Goal: Information Seeking & Learning: Learn about a topic

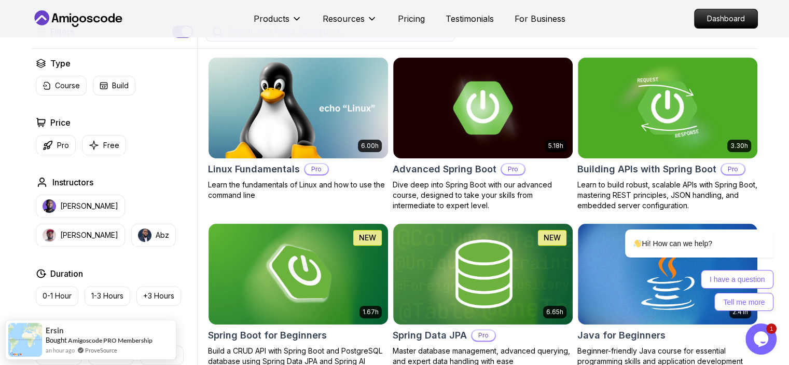
scroll to position [270, 0]
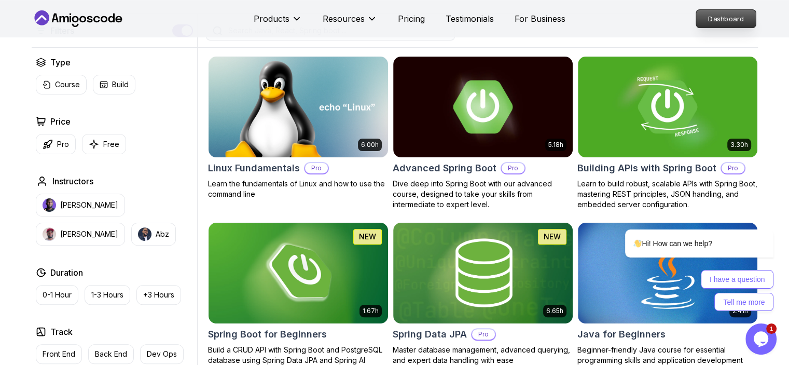
click at [748, 17] on p "Dashboard" at bounding box center [726, 19] width 60 height 18
click at [733, 18] on p "Dashboard" at bounding box center [726, 18] width 63 height 19
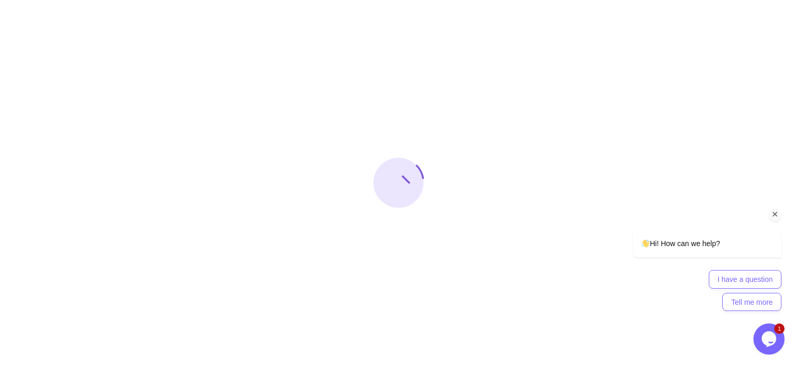
click at [775, 215] on icon "Chat attention grabber" at bounding box center [775, 214] width 9 height 9
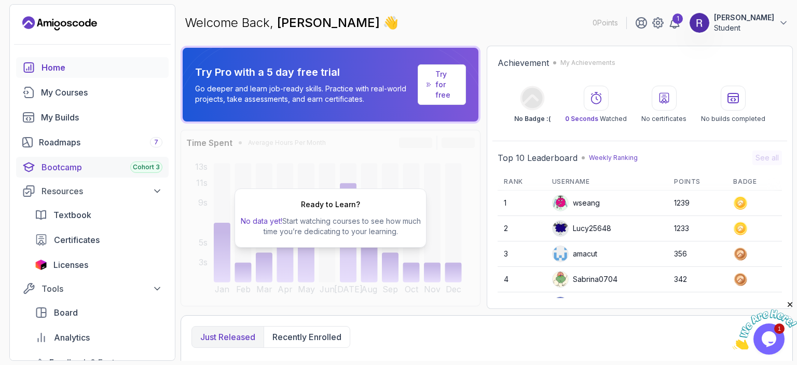
click at [145, 167] on span "Cohort 3" at bounding box center [146, 167] width 27 height 8
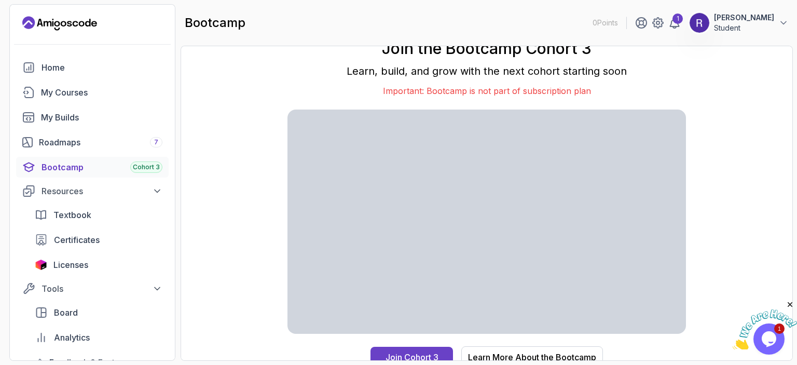
scroll to position [7, 0]
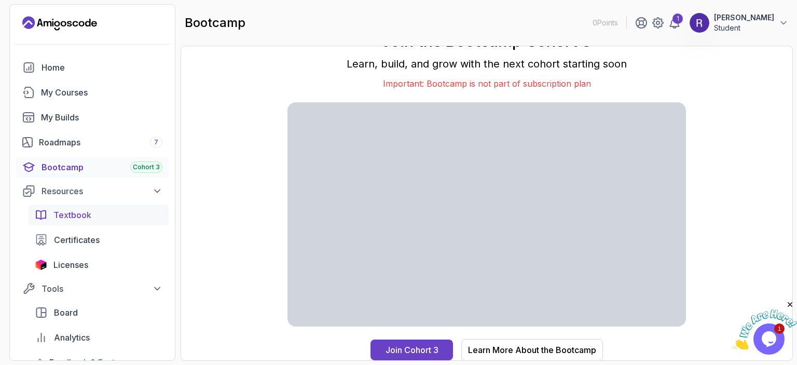
click at [83, 218] on span "Textbook" at bounding box center [72, 215] width 38 height 12
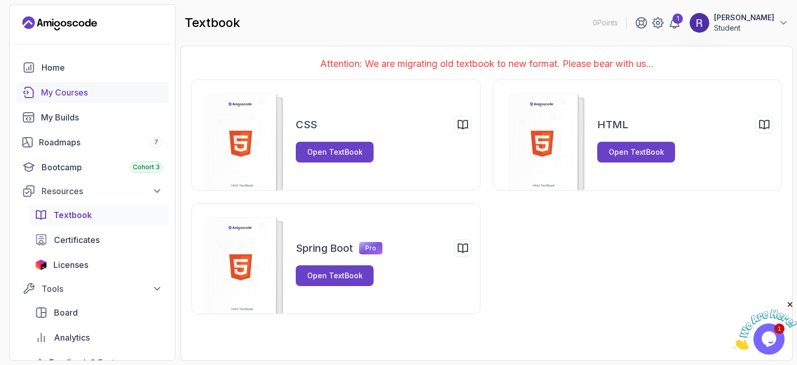
click at [46, 89] on div "My Courses" at bounding box center [101, 92] width 121 height 12
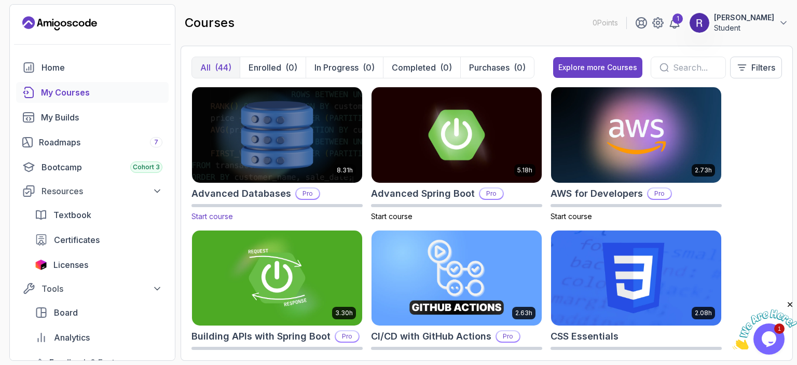
click at [252, 117] on img at bounding box center [277, 135] width 179 height 100
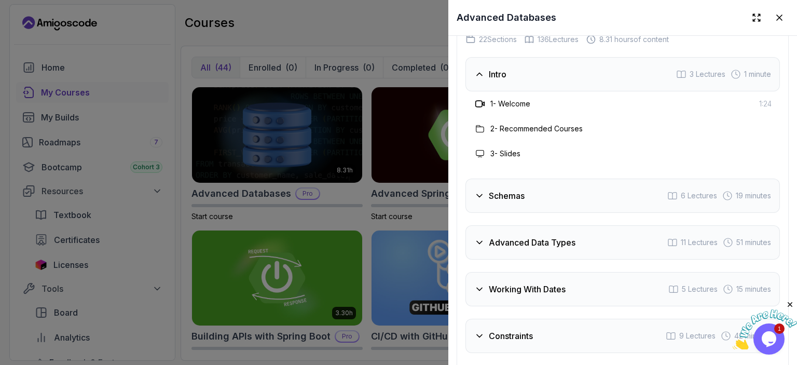
scroll to position [1835, 0]
click at [521, 201] on h3 "Schemas" at bounding box center [507, 195] width 36 height 12
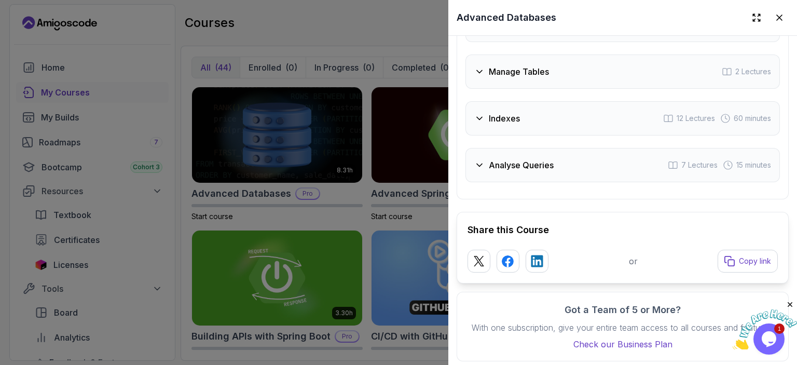
scroll to position [2268, 0]
click at [514, 166] on h3 "Analyse Queries" at bounding box center [521, 164] width 65 height 12
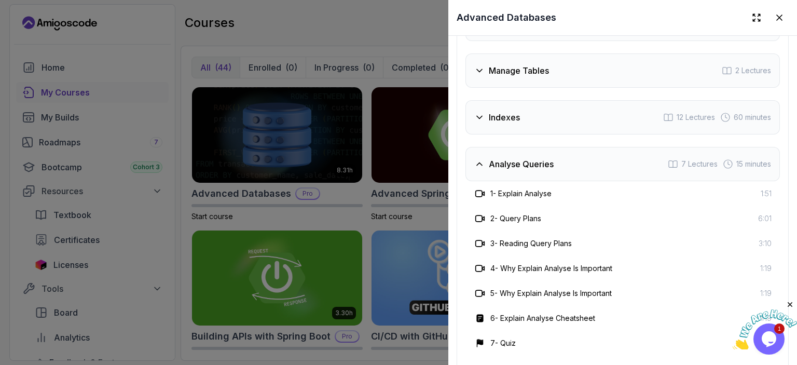
scroll to position [2164, 0]
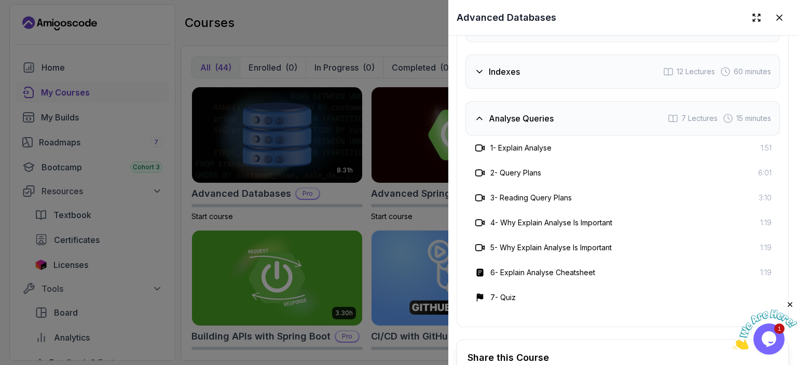
click at [111, 143] on div at bounding box center [398, 182] width 797 height 365
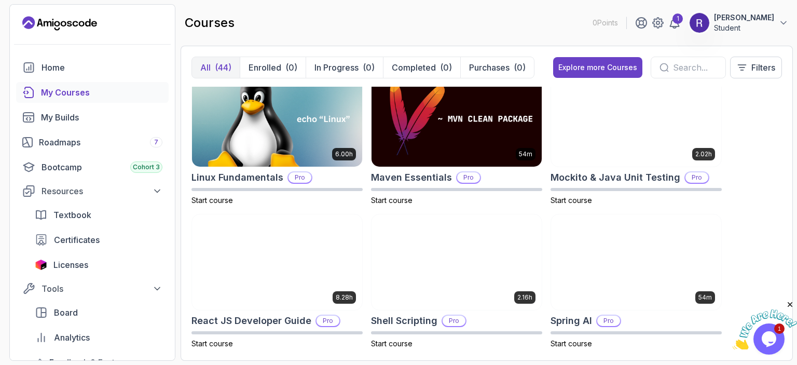
scroll to position [1457, 0]
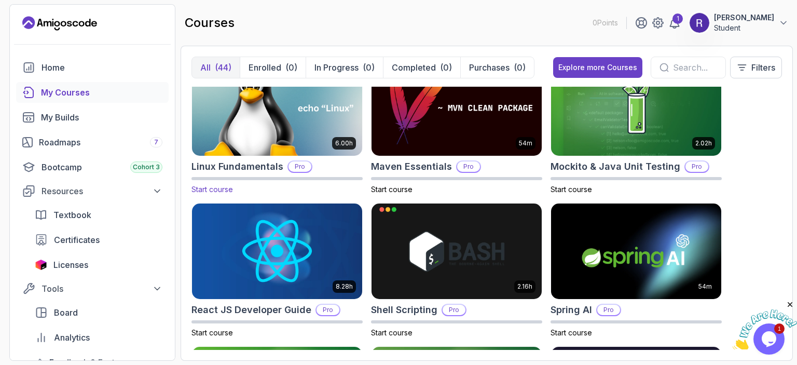
click at [305, 120] on img at bounding box center [277, 108] width 179 height 100
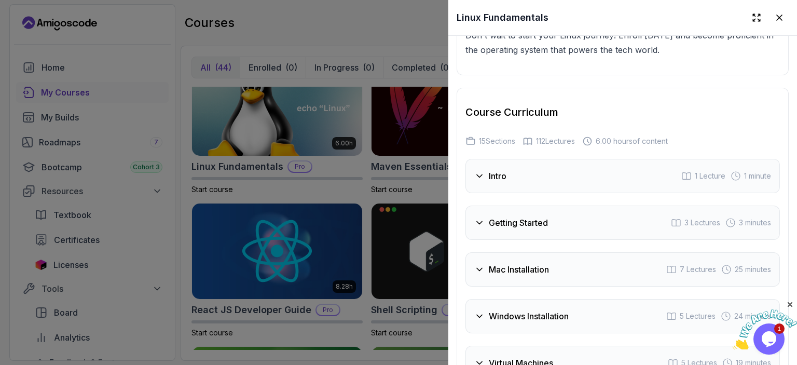
scroll to position [1779, 0]
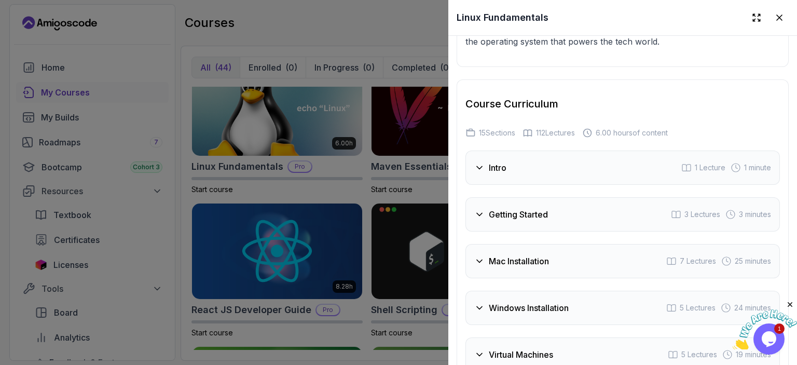
click at [528, 172] on div "Intro 1 Lecture 1 minute" at bounding box center [623, 168] width 314 height 34
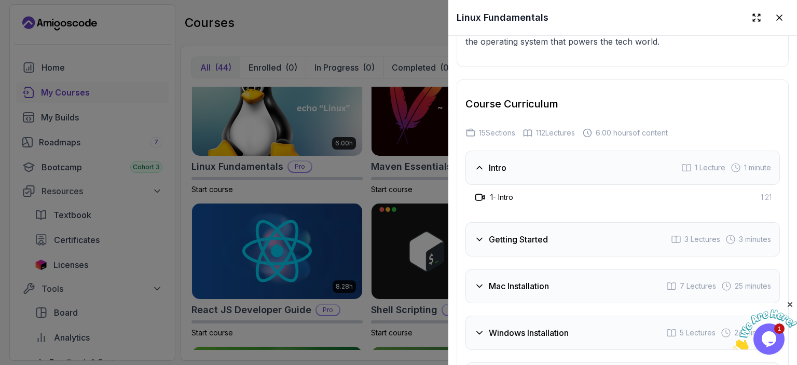
scroll to position [1886, 0]
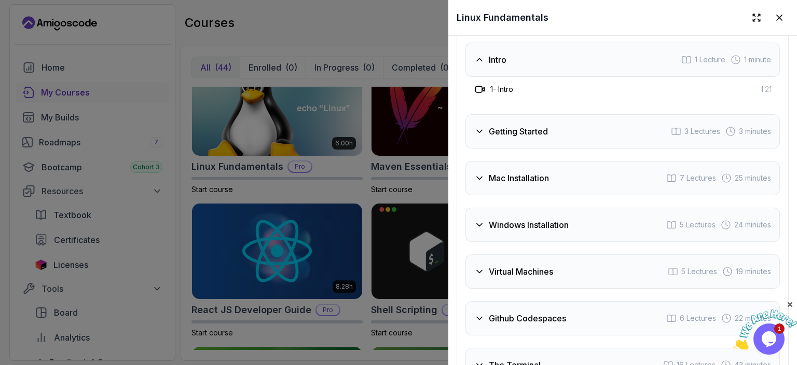
click at [524, 114] on div "Getting Started 3 Lectures 3 minutes" at bounding box center [623, 131] width 314 height 34
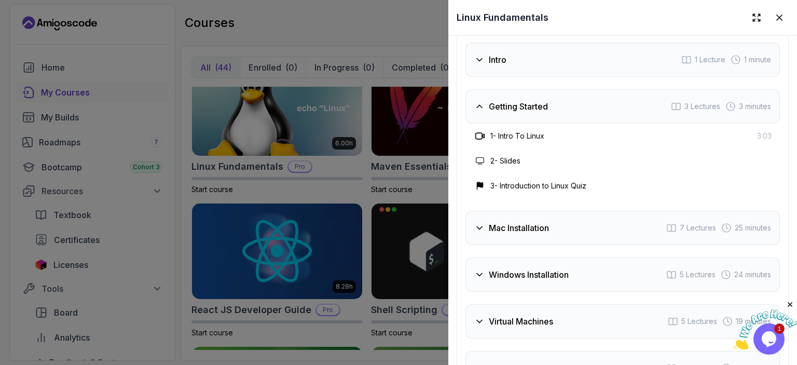
click at [493, 226] on h3 "Mac Installation" at bounding box center [519, 228] width 60 height 12
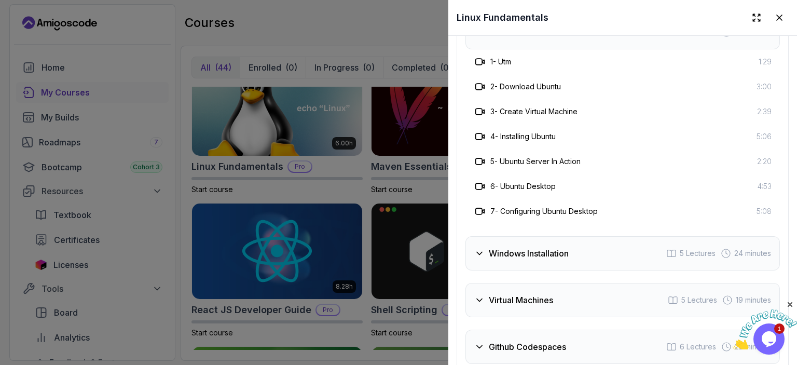
scroll to position [2008, 0]
click at [485, 251] on div "Windows Installation" at bounding box center [521, 252] width 94 height 12
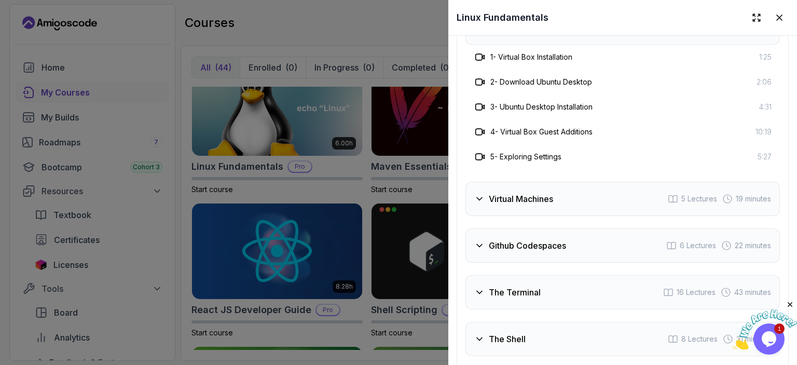
scroll to position [2088, 0]
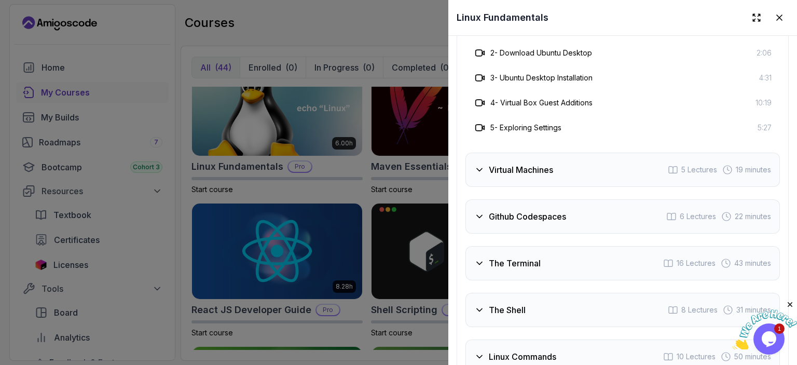
click at [525, 163] on h3 "Virtual Machines" at bounding box center [521, 169] width 64 height 12
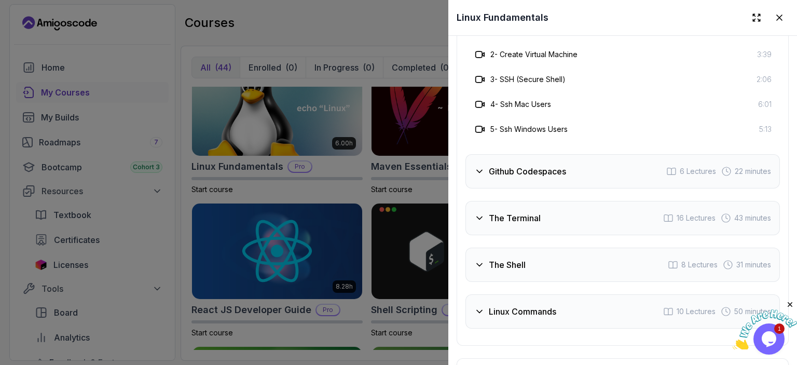
scroll to position [2133, 0]
click at [525, 165] on h3 "Github Codespaces" at bounding box center [527, 171] width 77 height 12
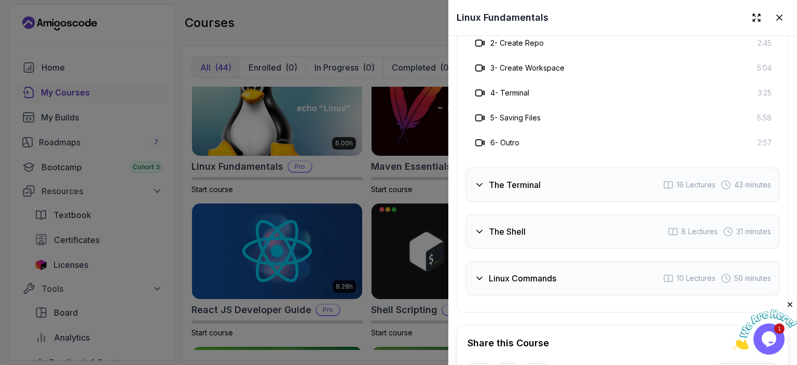
scroll to position [2192, 0]
click at [504, 193] on div "The Terminal 16 Lectures 43 minutes" at bounding box center [623, 184] width 314 height 34
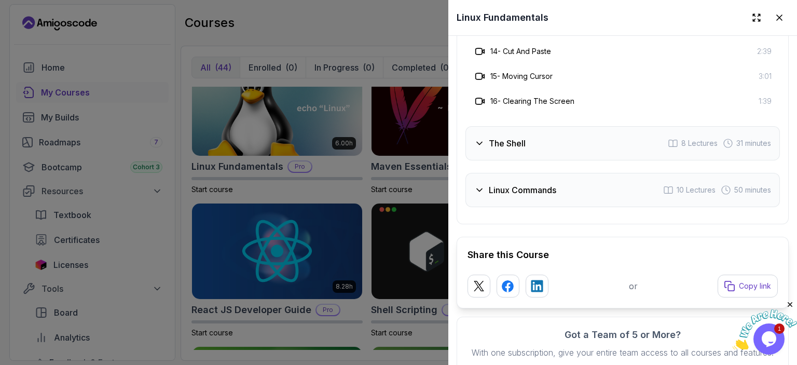
scroll to position [2530, 0]
click at [504, 193] on div "Linux Commands 10 Lectures 50 minutes" at bounding box center [623, 188] width 314 height 34
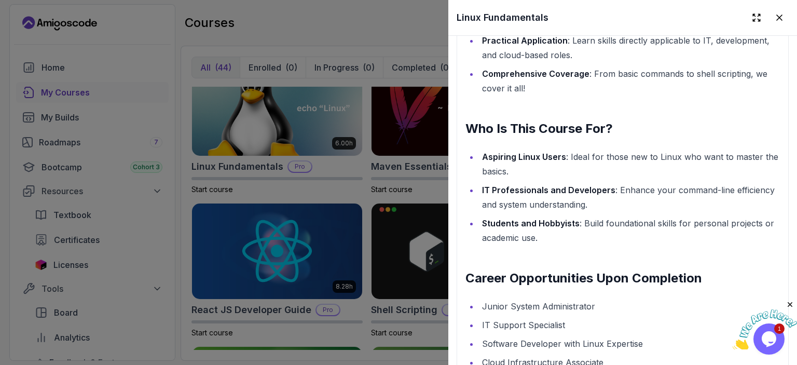
scroll to position [1335, 0]
click at [777, 20] on icon at bounding box center [779, 17] width 5 height 5
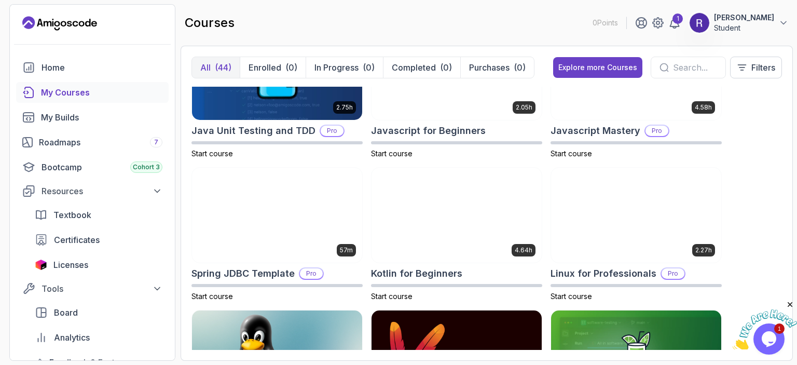
scroll to position [1204, 0]
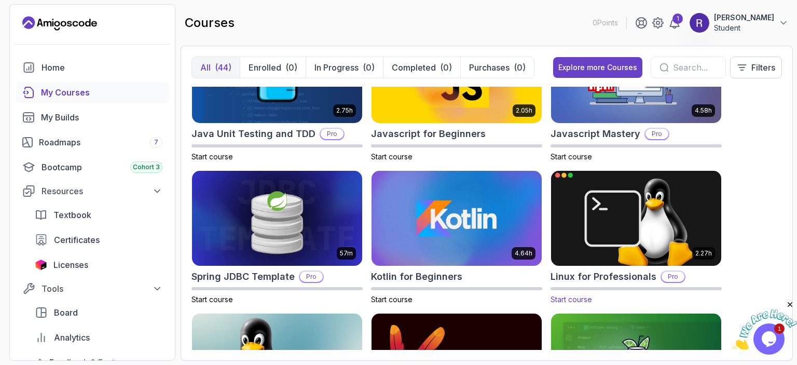
click at [621, 211] on img at bounding box center [636, 218] width 179 height 100
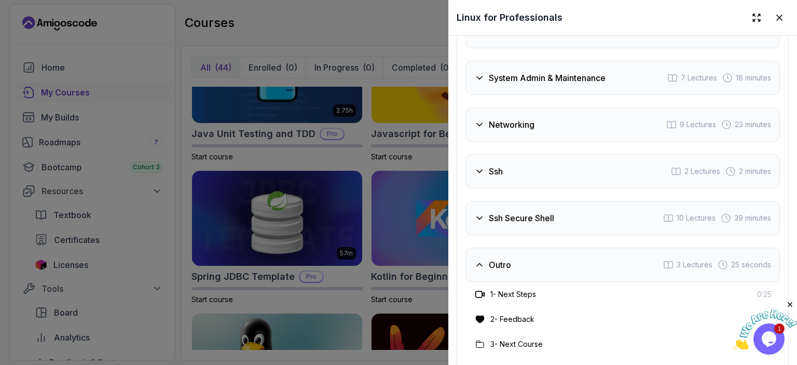
scroll to position [2061, 0]
click at [380, 267] on div at bounding box center [398, 182] width 797 height 365
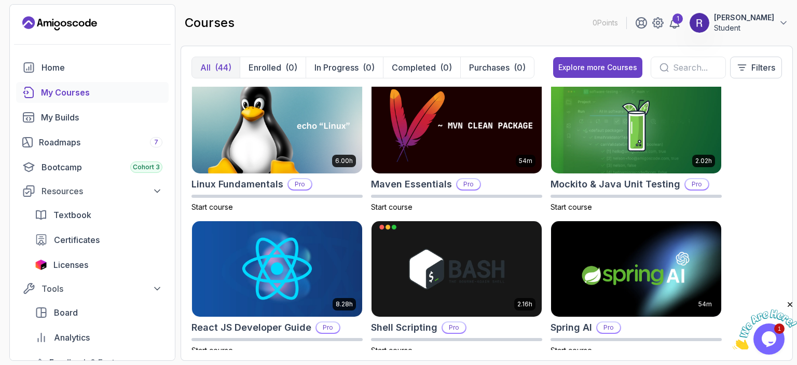
scroll to position [1444, 0]
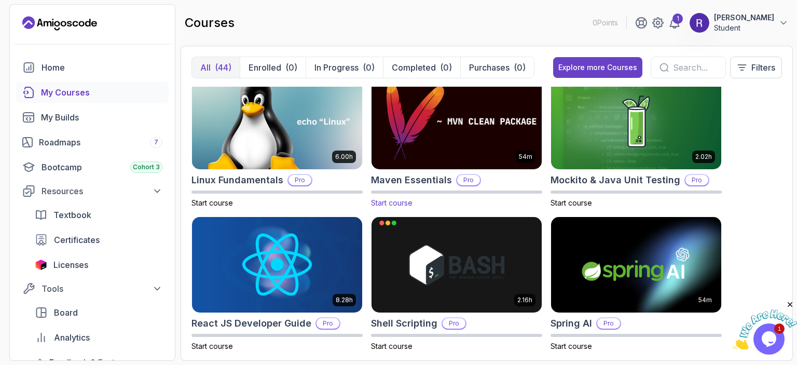
click at [451, 145] on img at bounding box center [456, 122] width 179 height 100
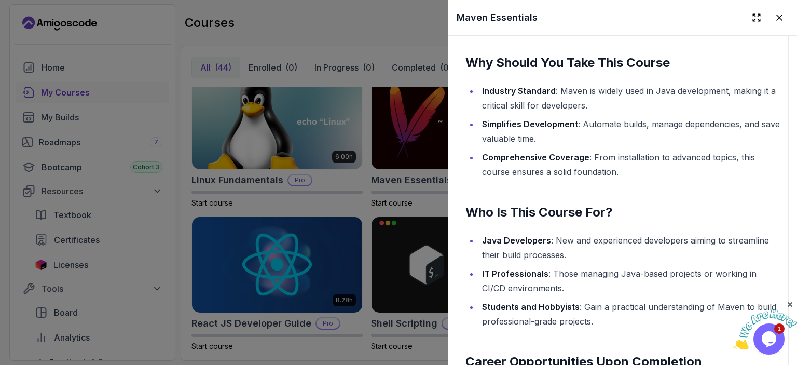
scroll to position [925, 0]
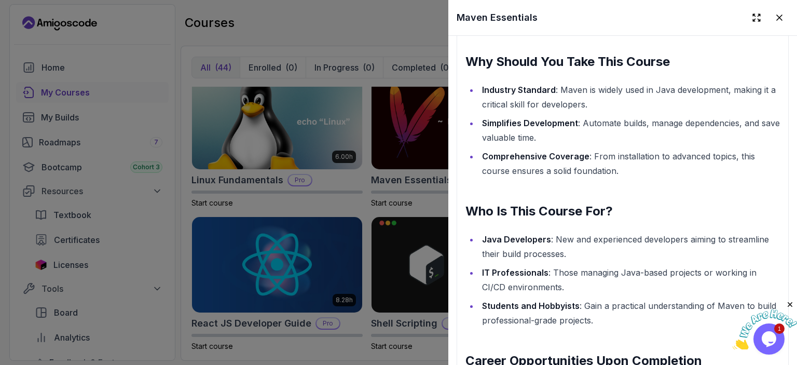
click at [403, 232] on div at bounding box center [398, 182] width 797 height 365
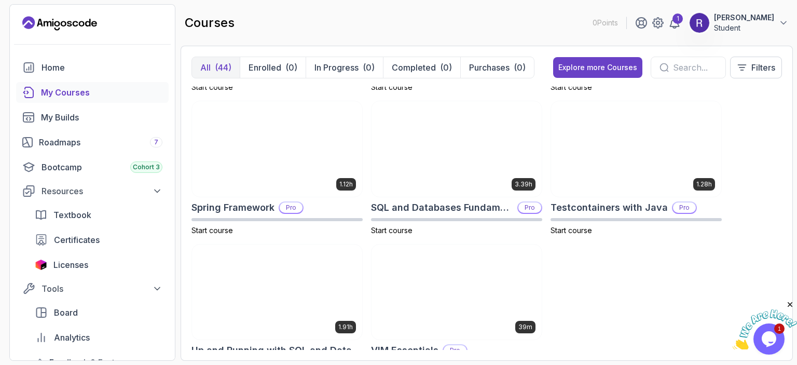
scroll to position [1844, 0]
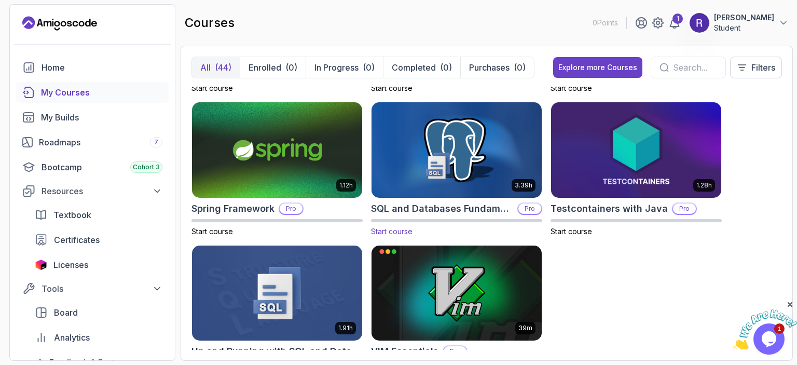
click at [445, 187] on img at bounding box center [456, 150] width 179 height 100
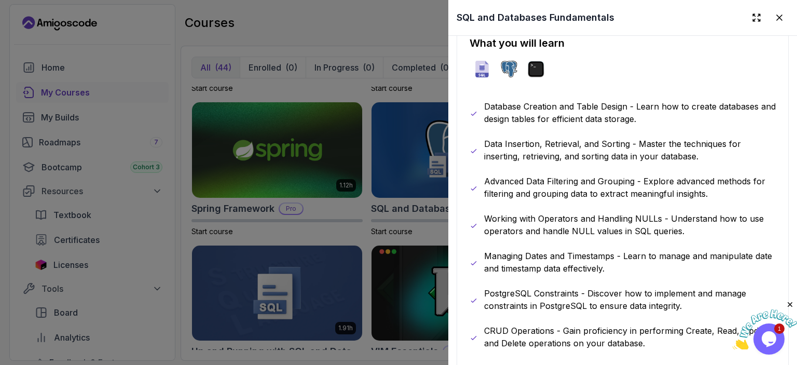
scroll to position [583, 0]
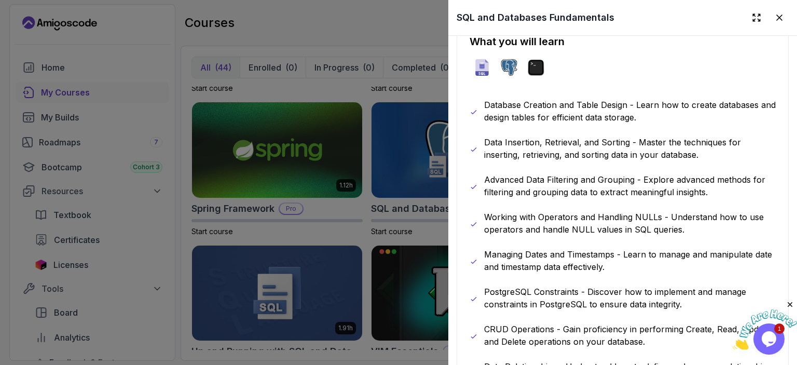
click at [332, 241] on div at bounding box center [398, 182] width 797 height 365
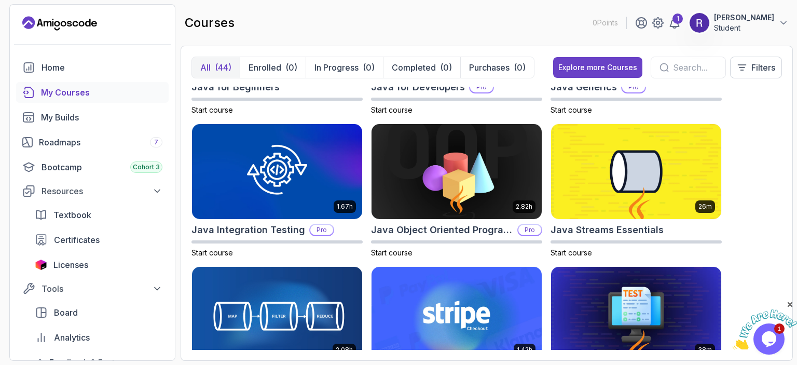
scroll to position [741, 0]
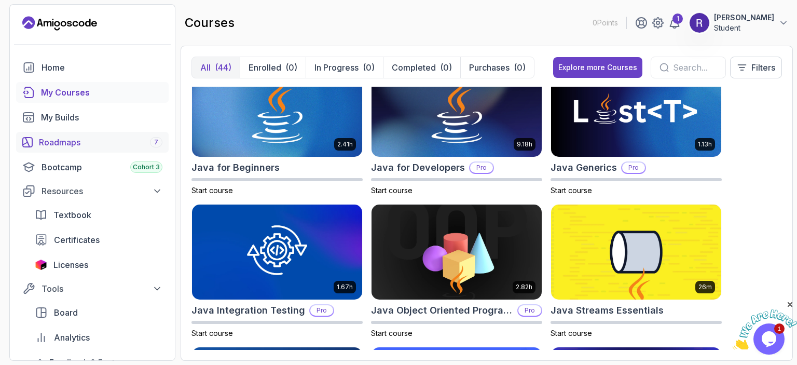
click at [143, 147] on div "Roadmaps 7" at bounding box center [101, 142] width 124 height 12
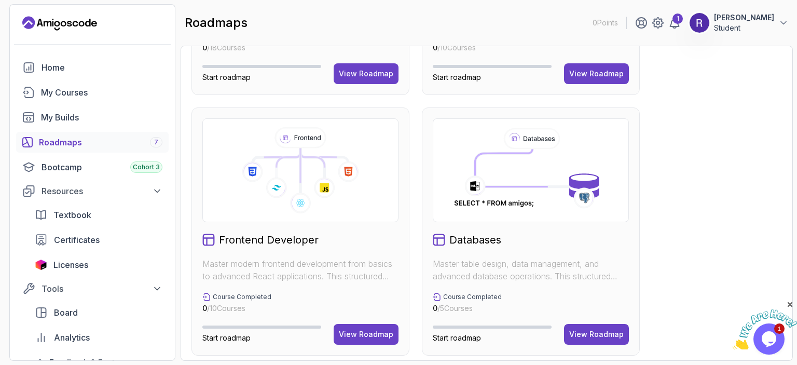
scroll to position [471, 0]
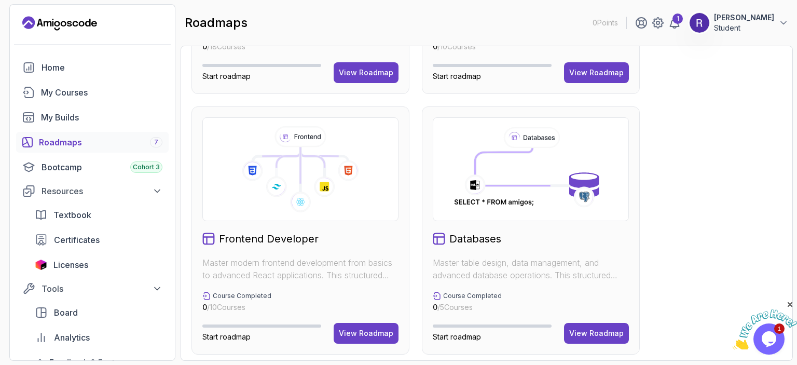
click at [554, 269] on p "Master table design, data management, and advanced database operations. This st…" at bounding box center [531, 268] width 196 height 25
click at [578, 332] on div "View Roadmap" at bounding box center [596, 333] width 54 height 10
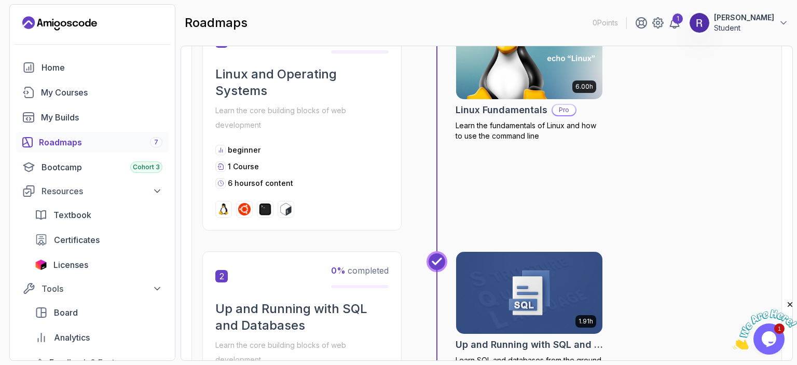
scroll to position [255, 0]
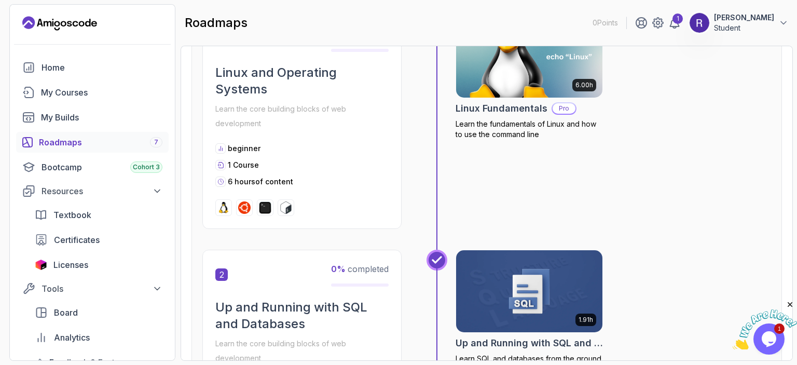
click at [84, 141] on div "Roadmaps 7" at bounding box center [101, 142] width 124 height 12
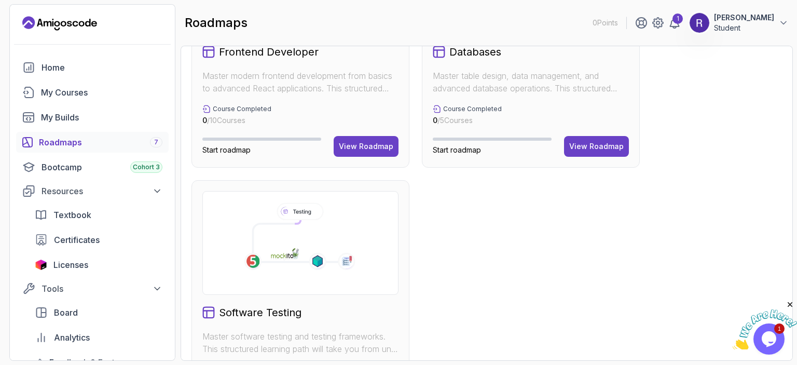
scroll to position [735, 0]
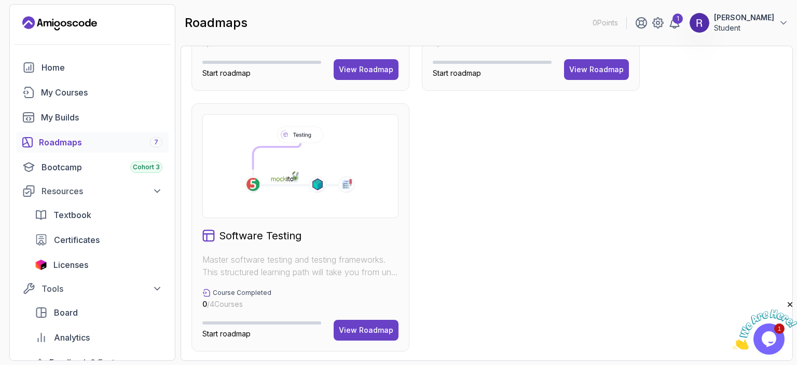
click at [322, 161] on icon at bounding box center [300, 162] width 130 height 78
click at [351, 332] on div "View Roadmap" at bounding box center [366, 330] width 54 height 10
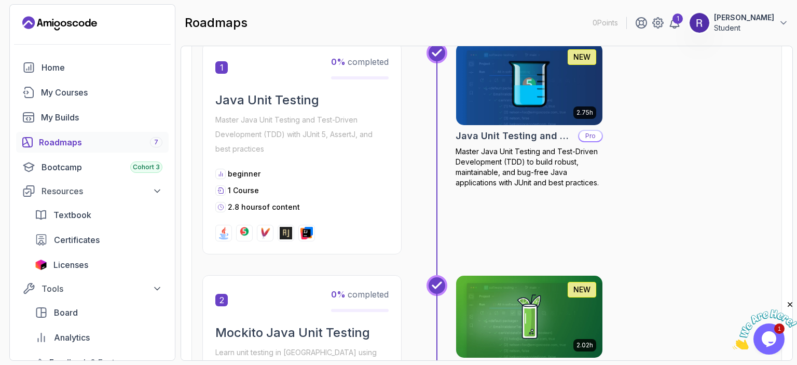
scroll to position [224, 0]
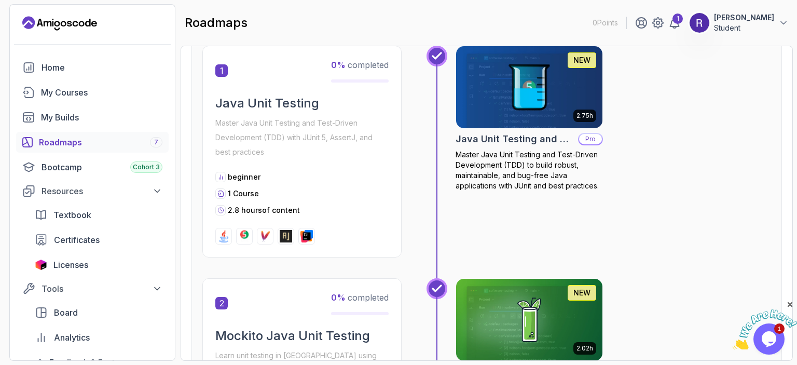
click at [114, 139] on div "Roadmaps 7" at bounding box center [101, 142] width 124 height 12
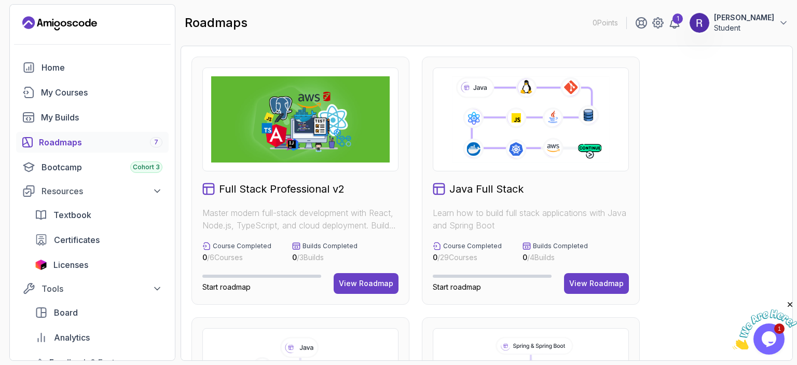
click at [524, 104] on icon at bounding box center [530, 119] width 160 height 89
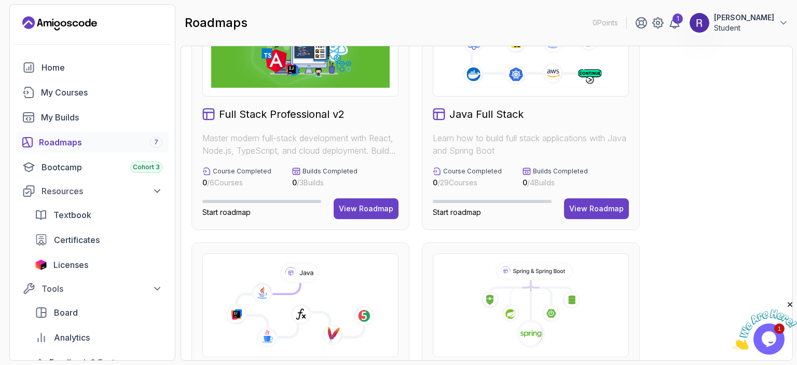
scroll to position [76, 0]
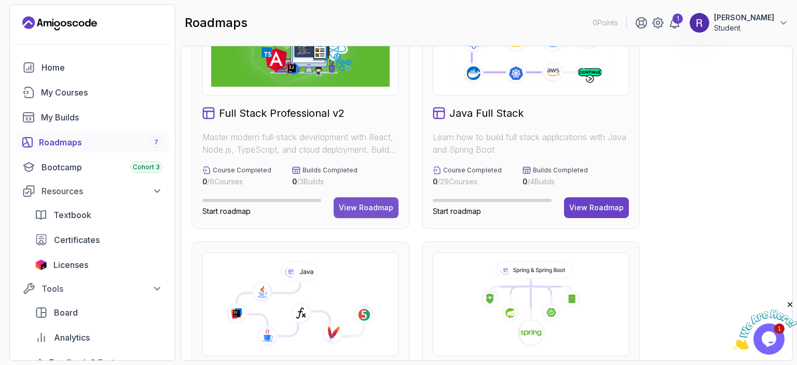
click at [353, 209] on div "View Roadmap" at bounding box center [366, 207] width 54 height 10
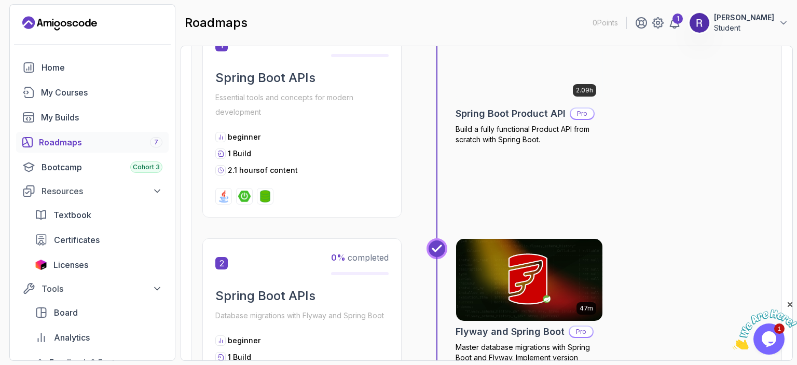
scroll to position [452, 0]
